Goal: Navigation & Orientation: Find specific page/section

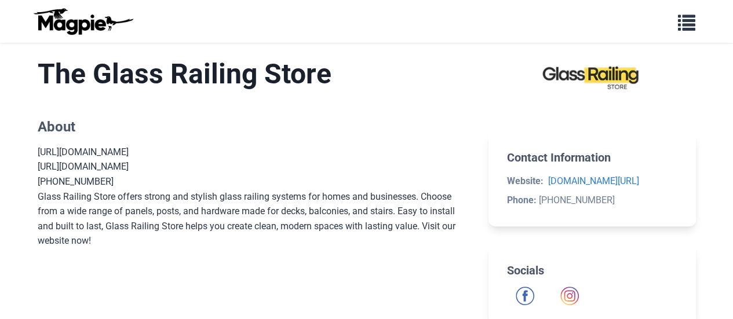
scroll to position [116, 0]
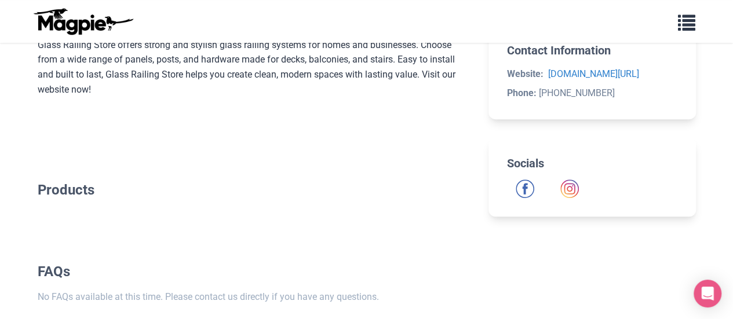
scroll to position [116, 0]
